Goal: Task Accomplishment & Management: Complete application form

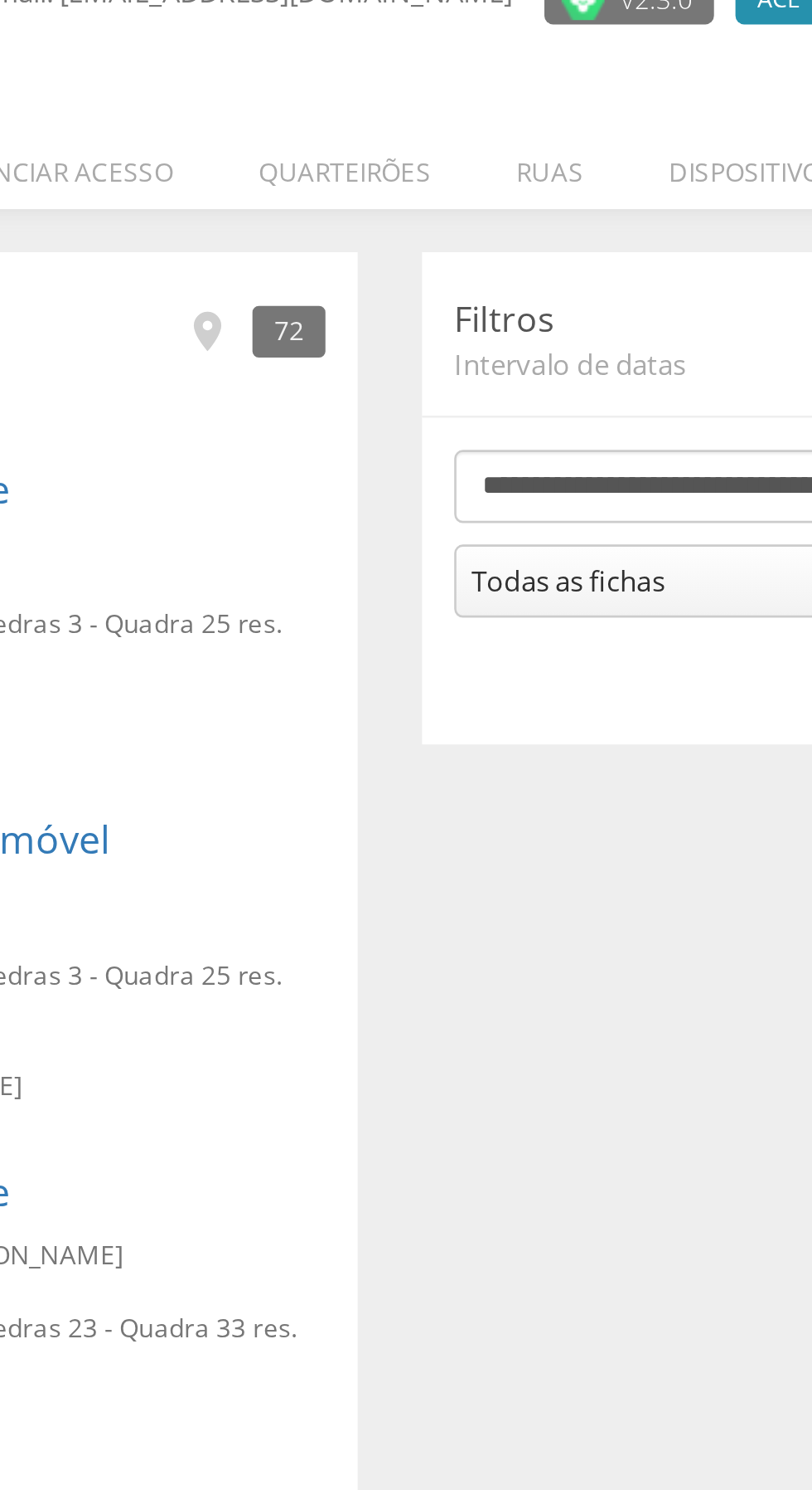
click at [464, 241] on li "Ruas" at bounding box center [467, 234] width 59 height 39
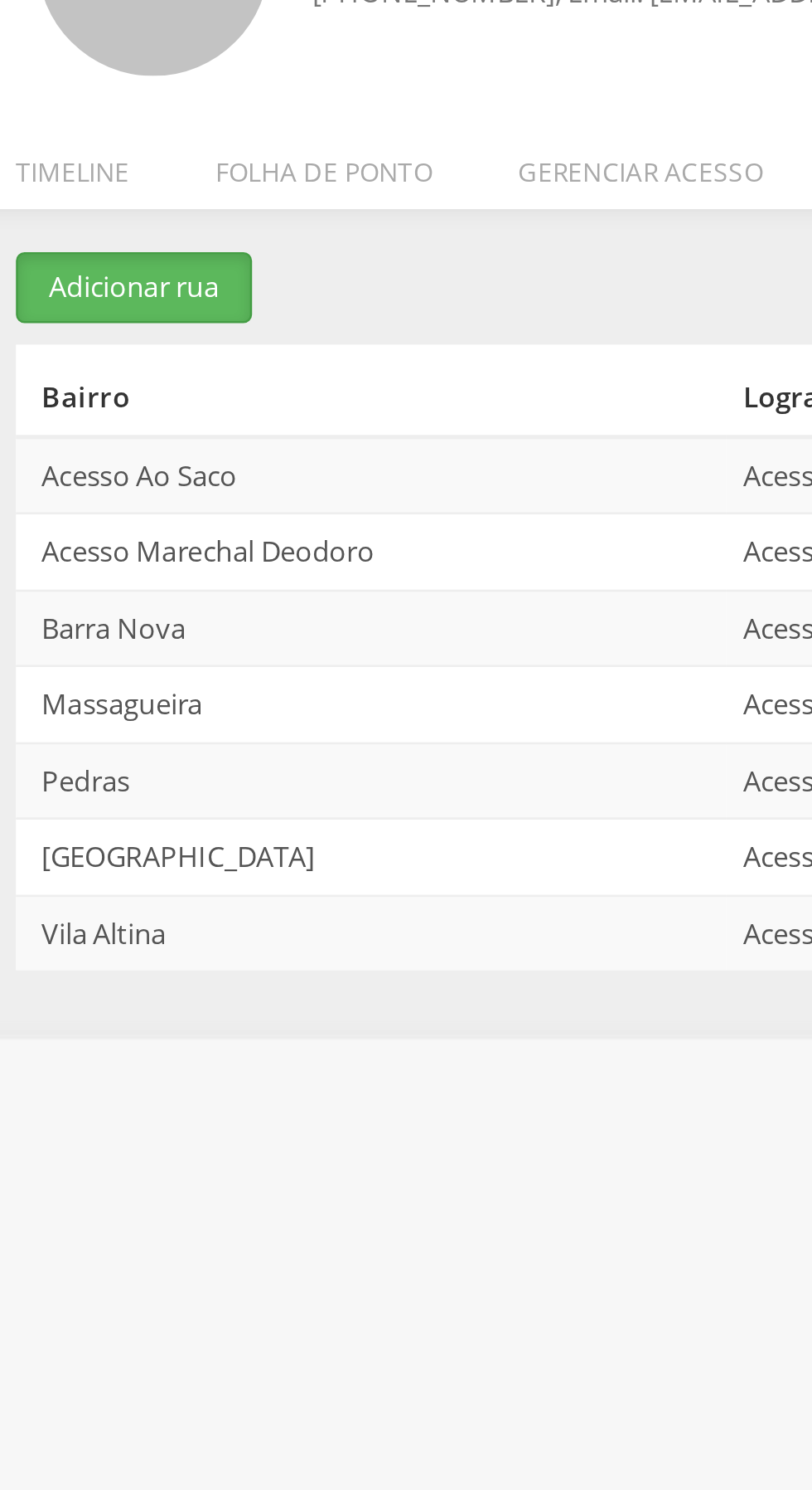
click at [80, 283] on button "Adicionar rua" at bounding box center [79, 283] width 91 height 27
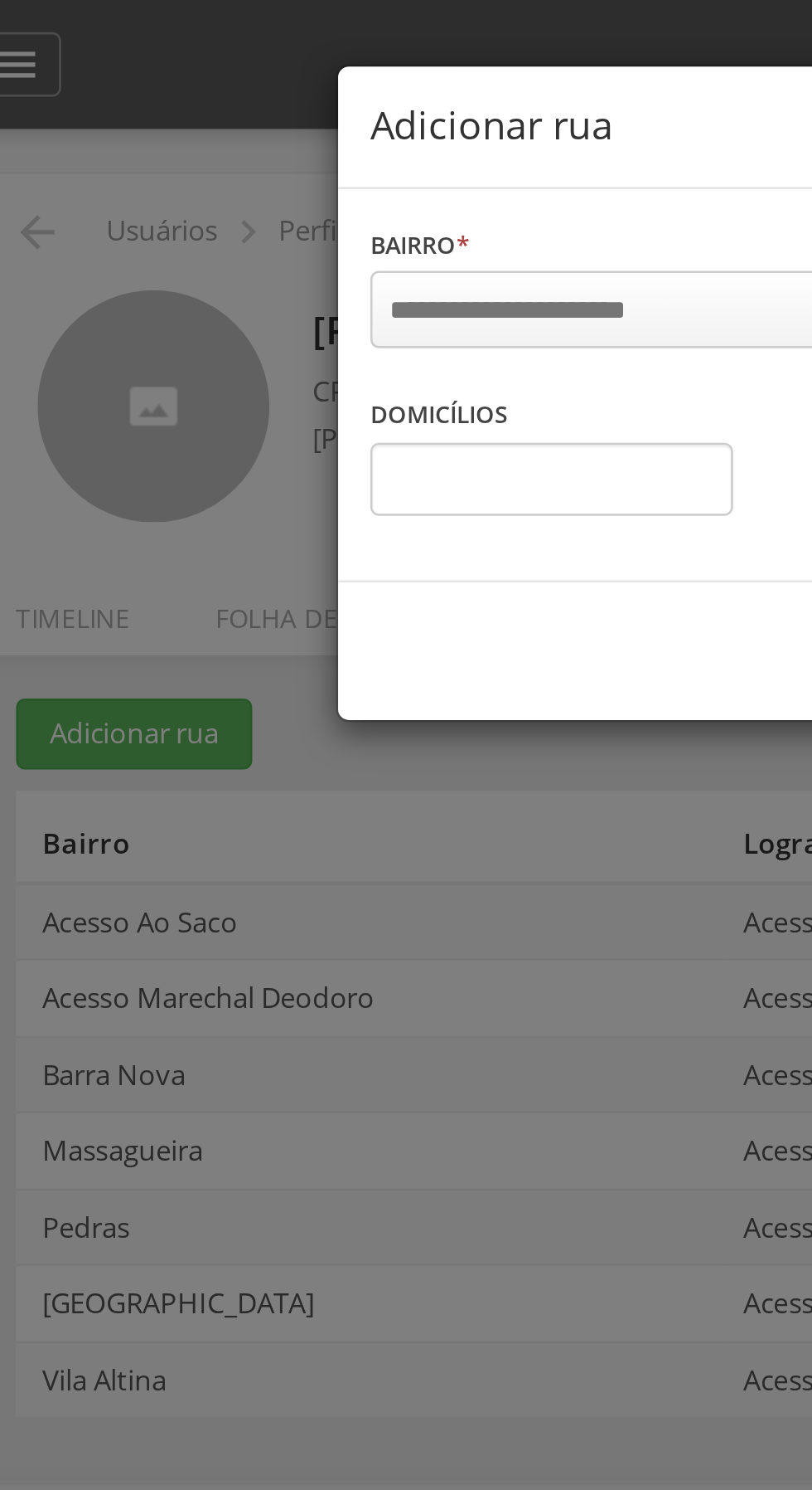
click at [275, 117] on input "select-one" at bounding box center [234, 120] width 112 height 15
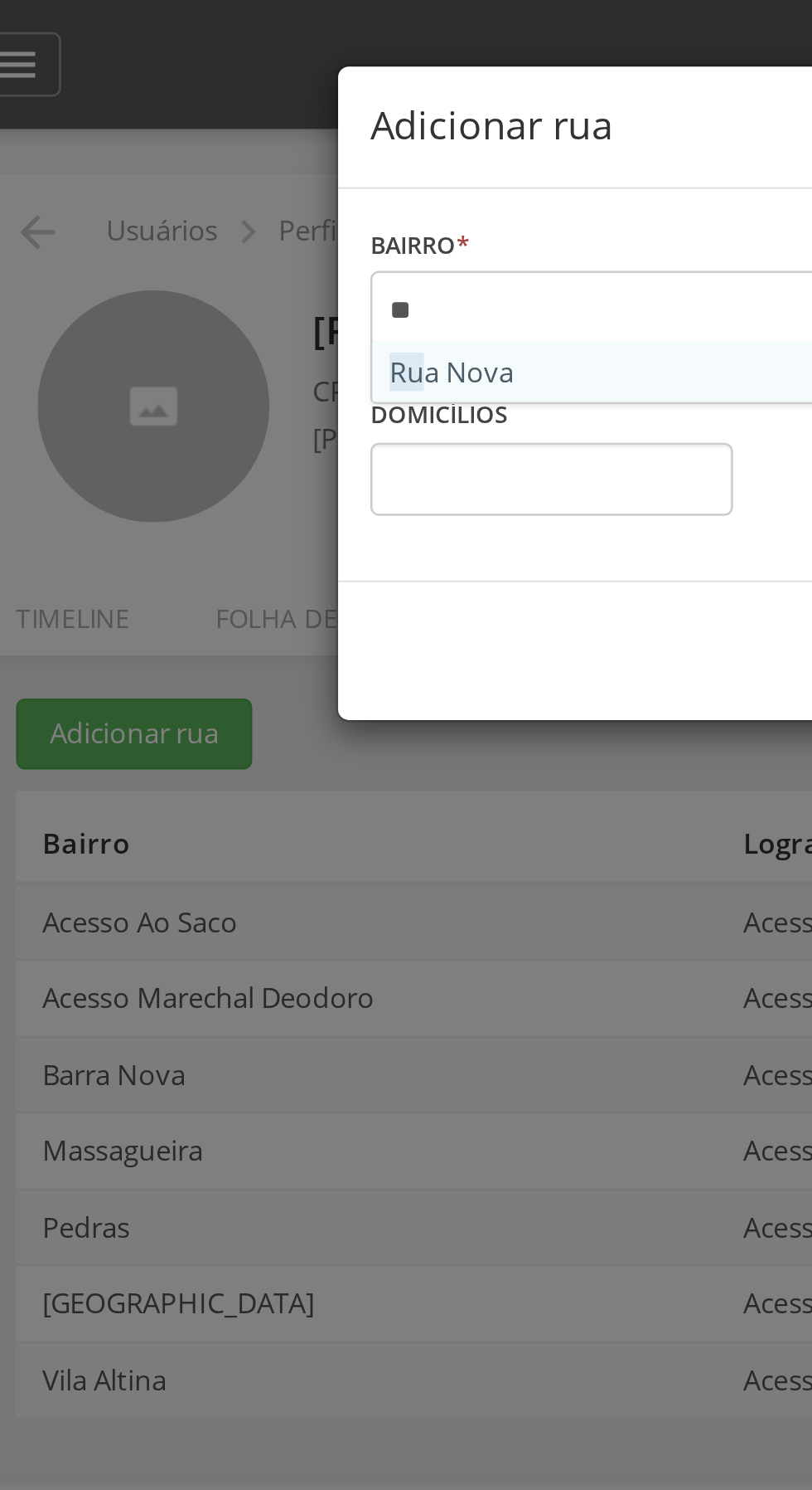
type input "***"
click at [230, 140] on div "Bairro * Rua Nova Informe o bairro" at bounding box center [282, 118] width 248 height 67
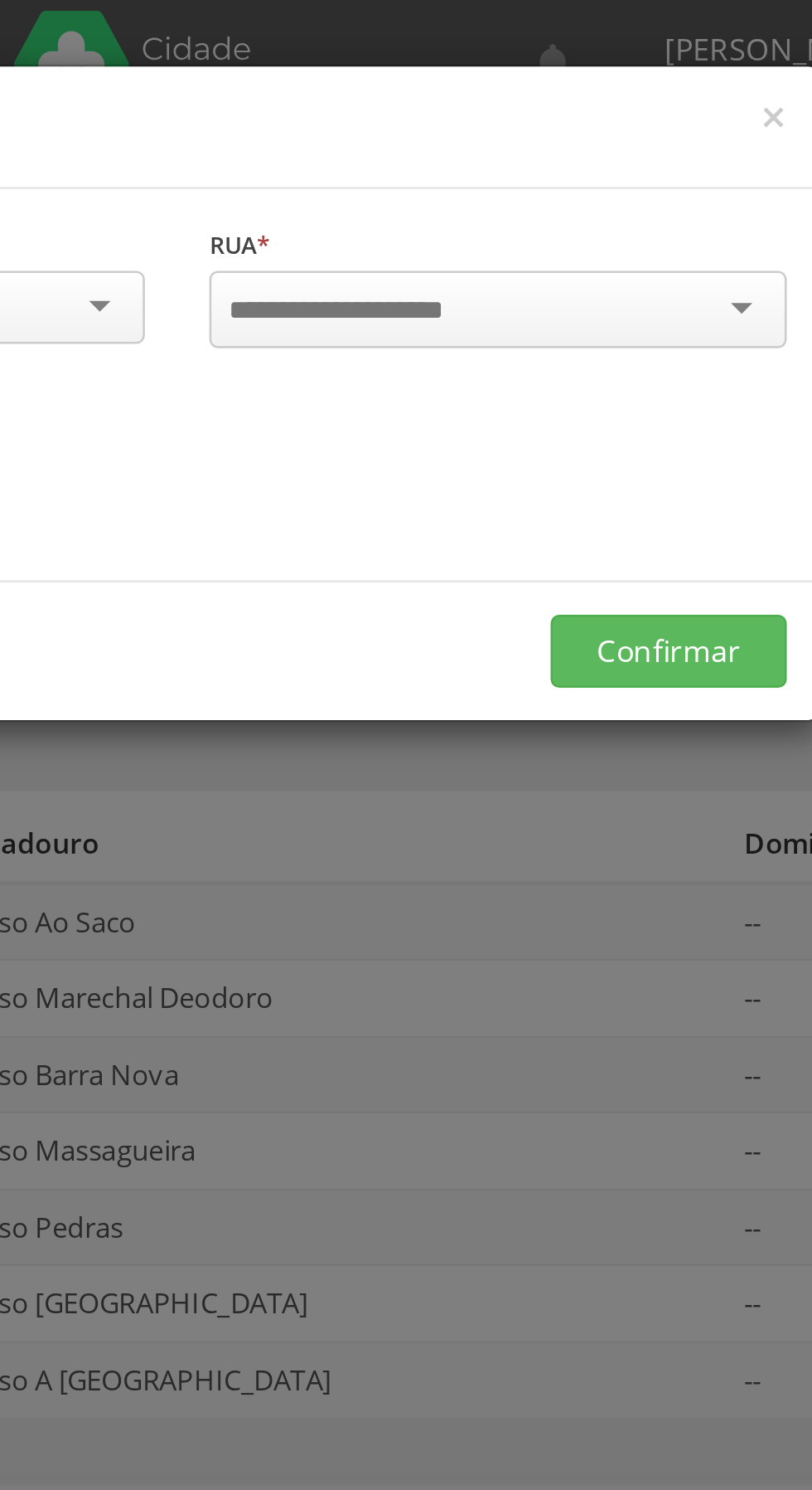
click at [624, 117] on div at bounding box center [530, 120] width 223 height 30
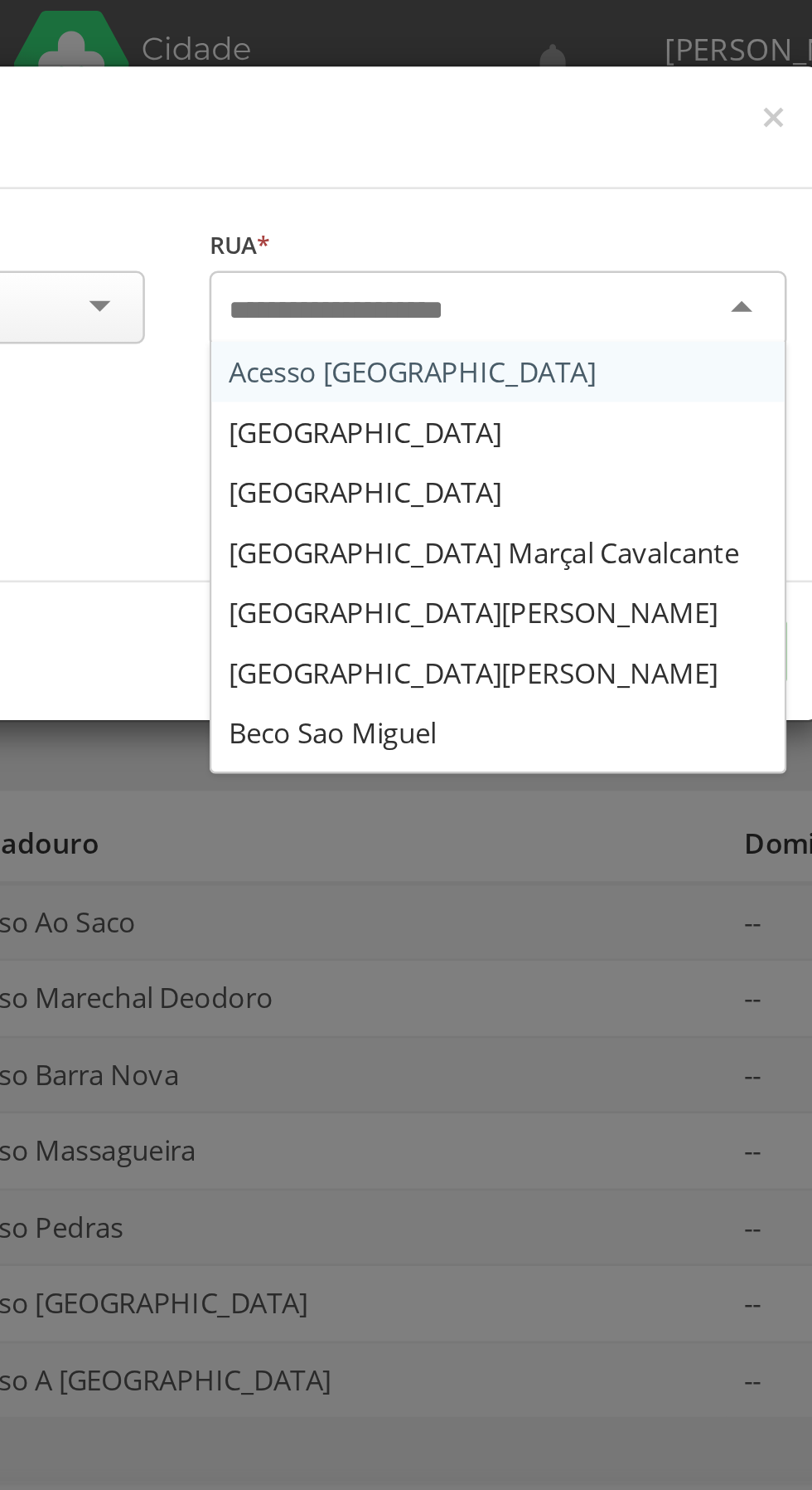
click at [436, 146] on div "Rua * Acesso Rua Nova Alto da Fortaleza Avenida Bosque da Massagueira Avenida D…" at bounding box center [530, 118] width 248 height 67
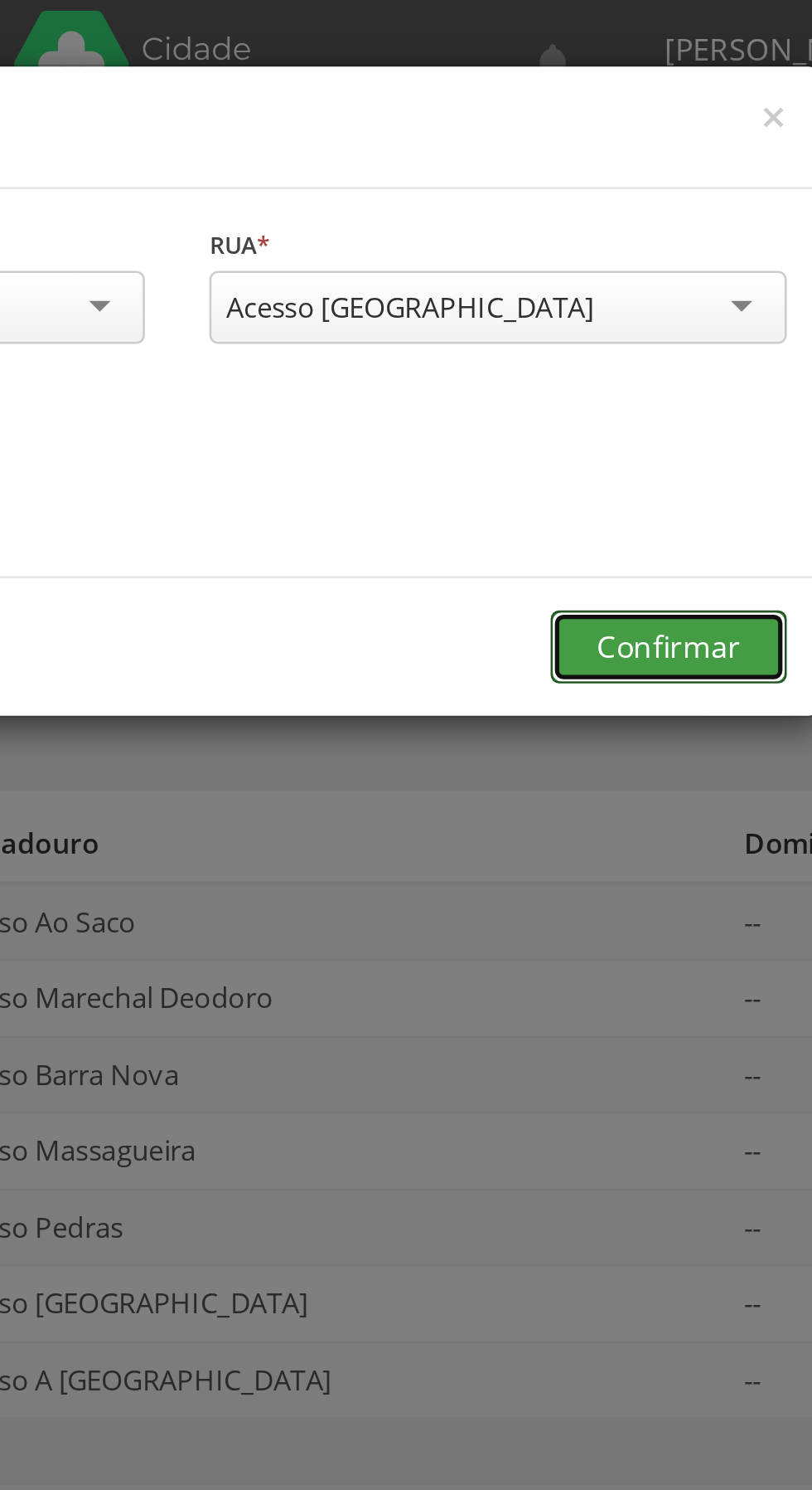
click at [581, 256] on button "Confirmar" at bounding box center [596, 249] width 91 height 28
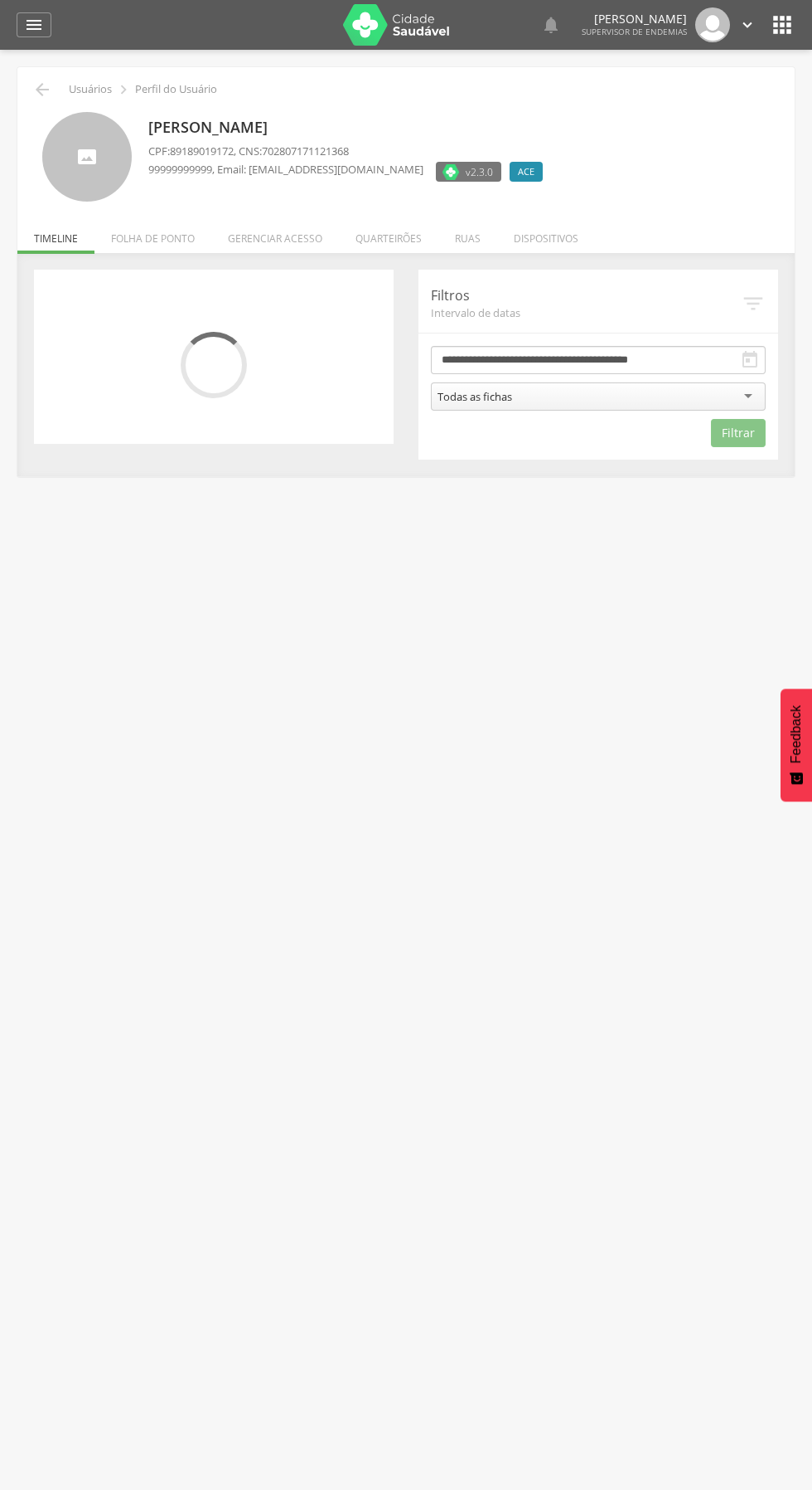
click at [456, 235] on li "Ruas" at bounding box center [467, 234] width 59 height 39
